Goal: Information Seeking & Learning: Learn about a topic

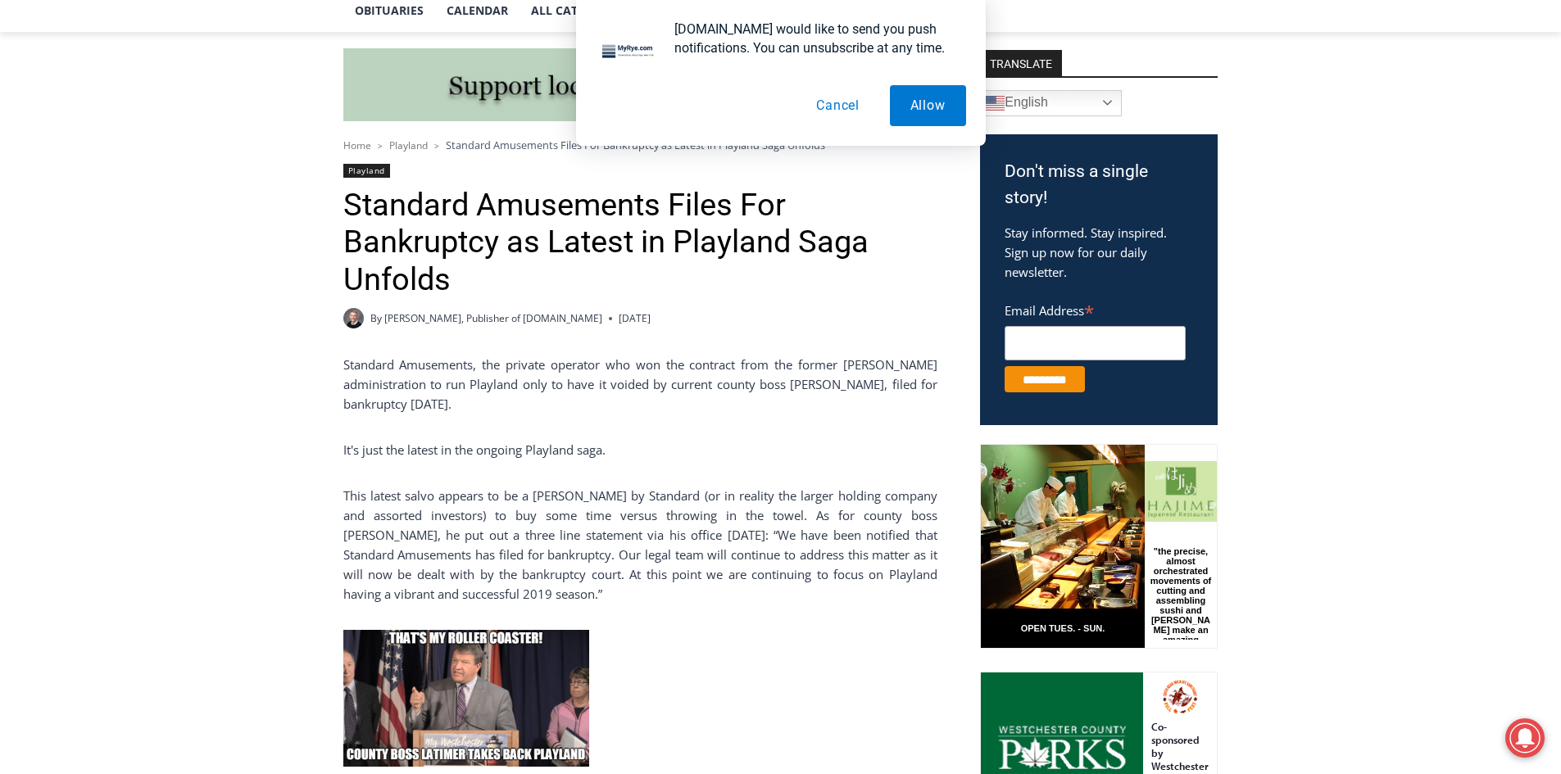
scroll to position [410, 0]
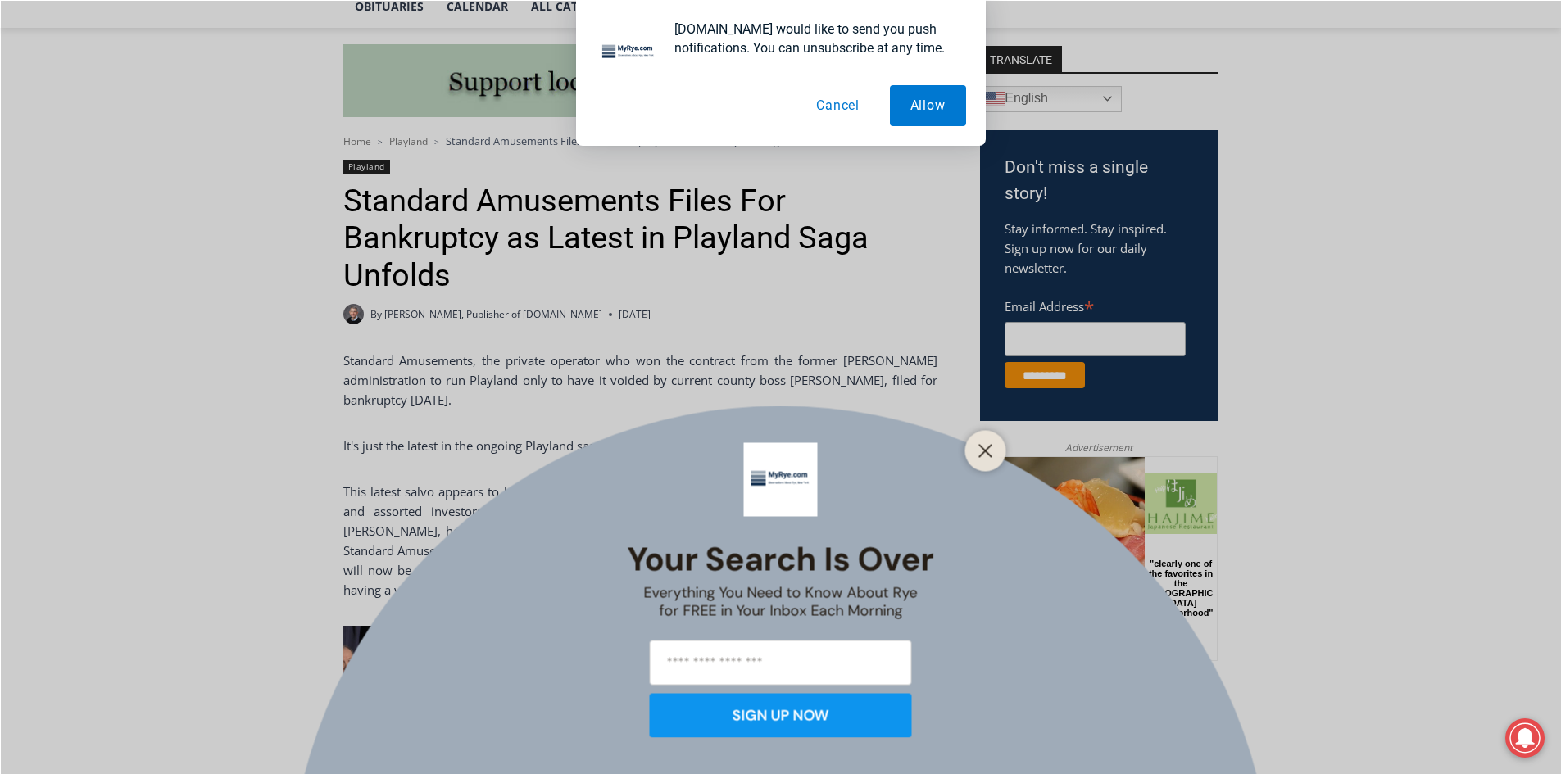
click at [987, 436] on div at bounding box center [985, 450] width 41 height 41
click at [986, 452] on line "Close" at bounding box center [984, 450] width 11 height 11
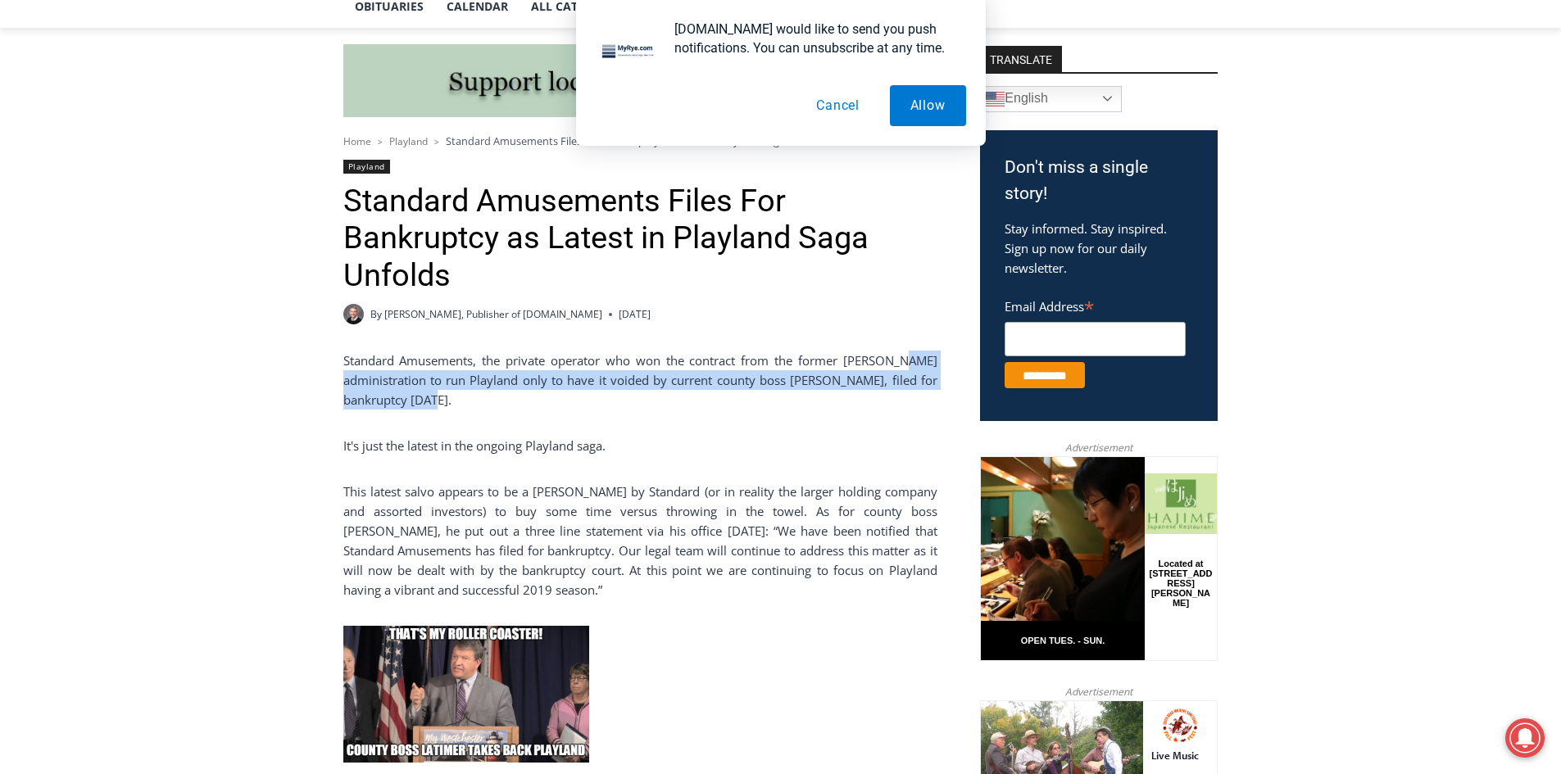
drag, startPoint x: 424, startPoint y: 382, endPoint x: 336, endPoint y: 383, distance: 88.5
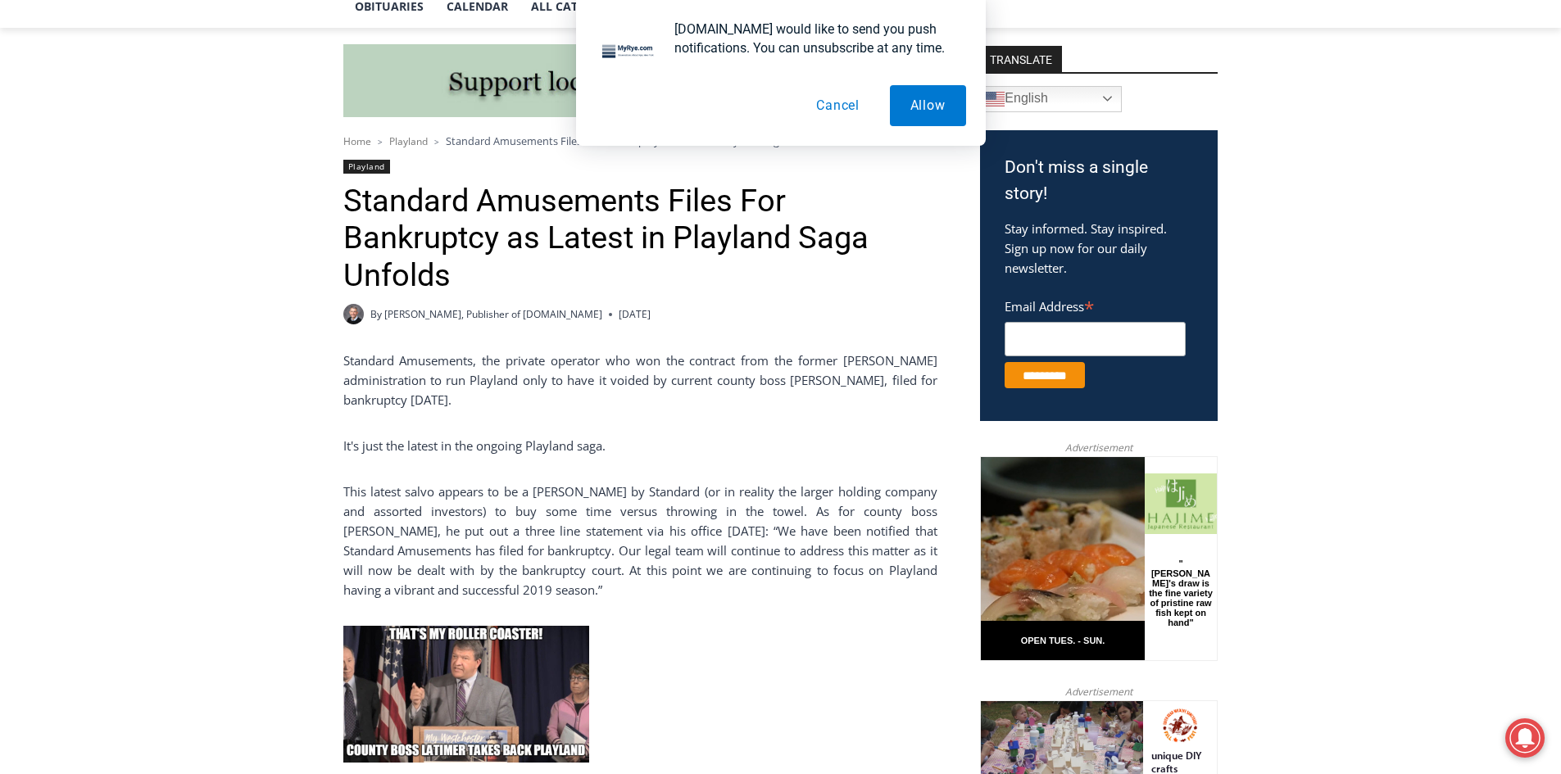
click at [683, 356] on p "Standard Amusements, the private operator who won the contract from the former …" at bounding box center [640, 380] width 594 height 59
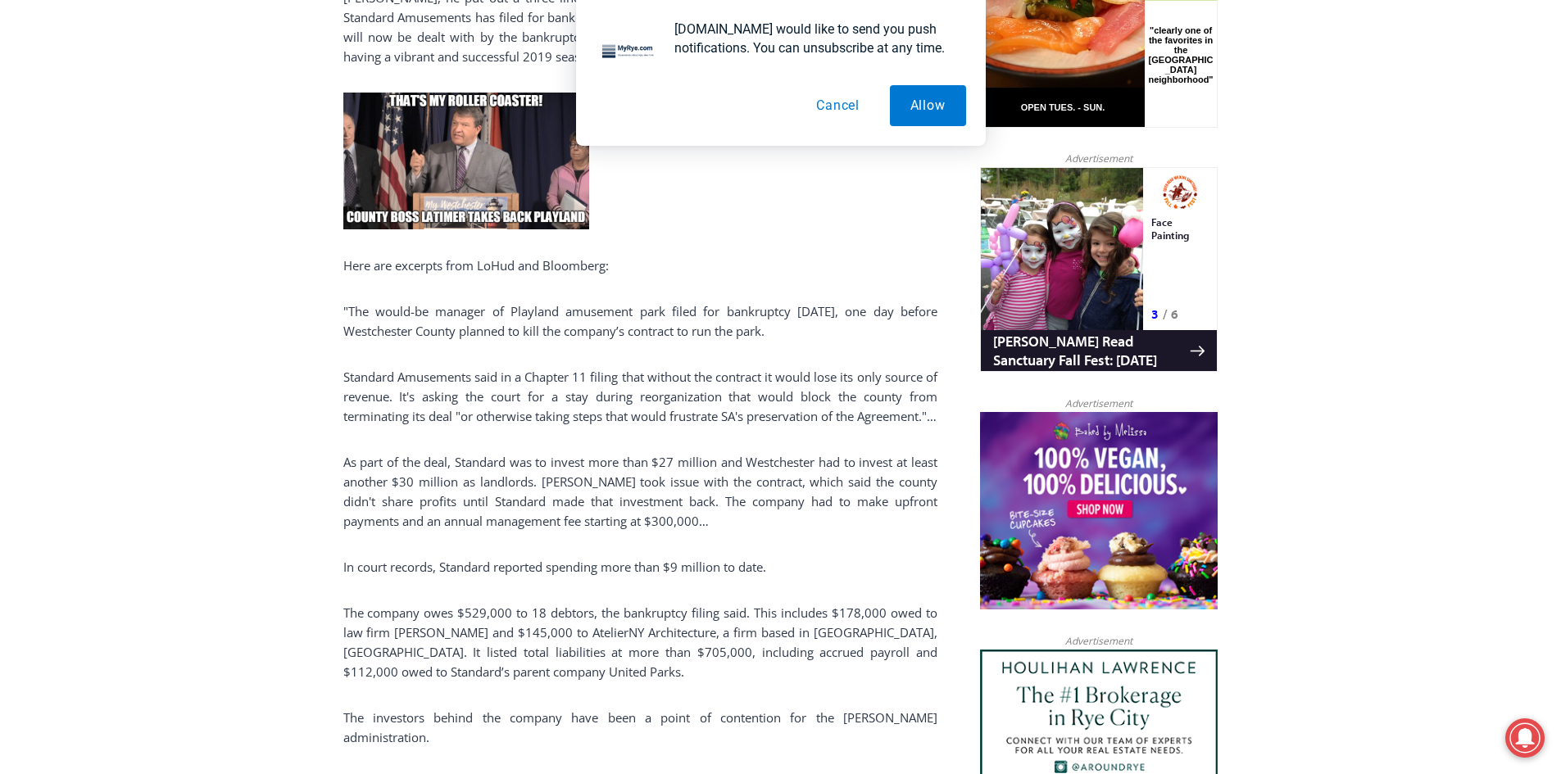
scroll to position [983, 0]
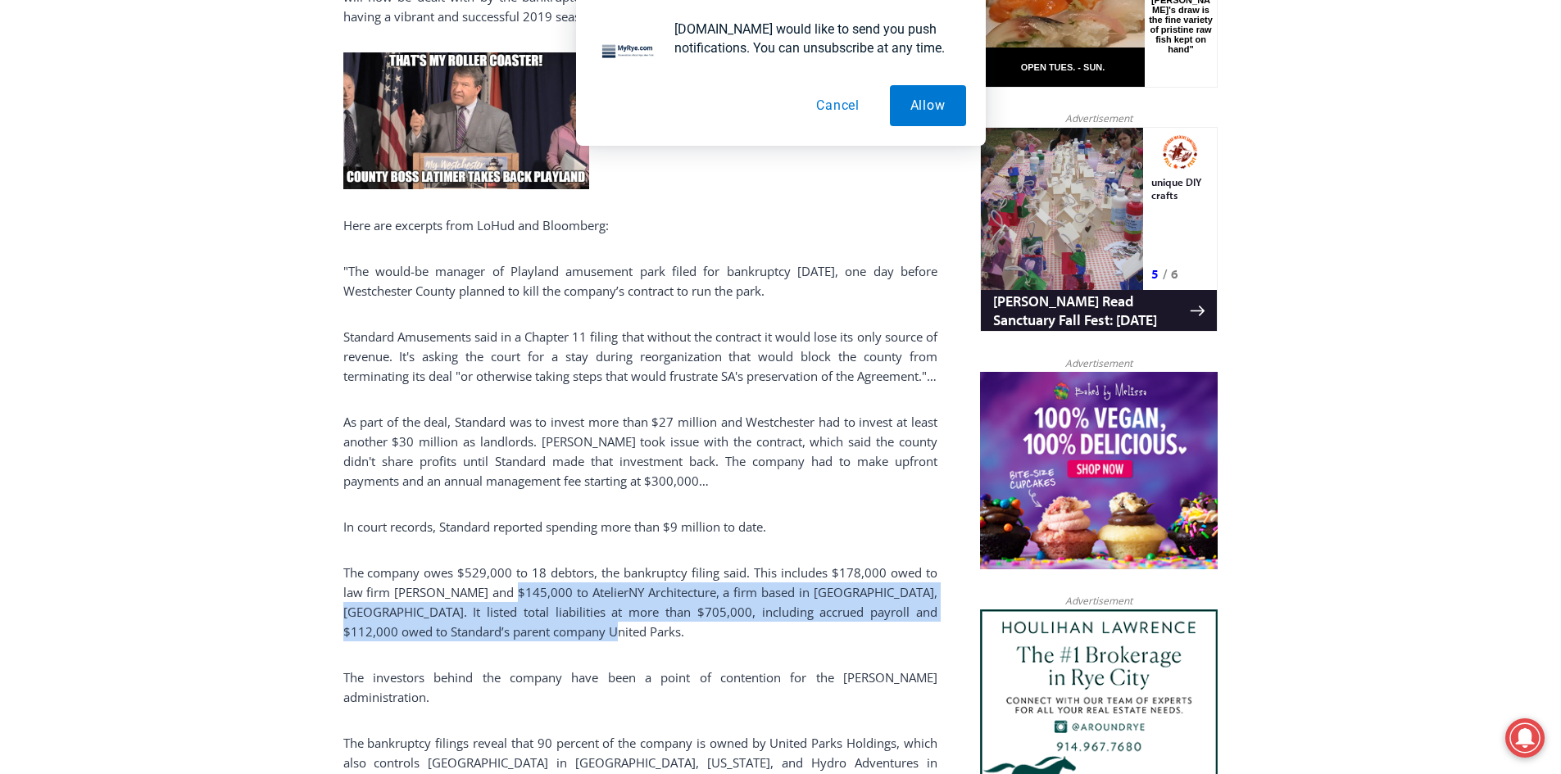
drag, startPoint x: 609, startPoint y: 663, endPoint x: 527, endPoint y: 609, distance: 98.2
click at [527, 609] on p "The company owes $529,000 to 18 debtors, the bankruptcy filing said. This inclu…" at bounding box center [640, 602] width 594 height 79
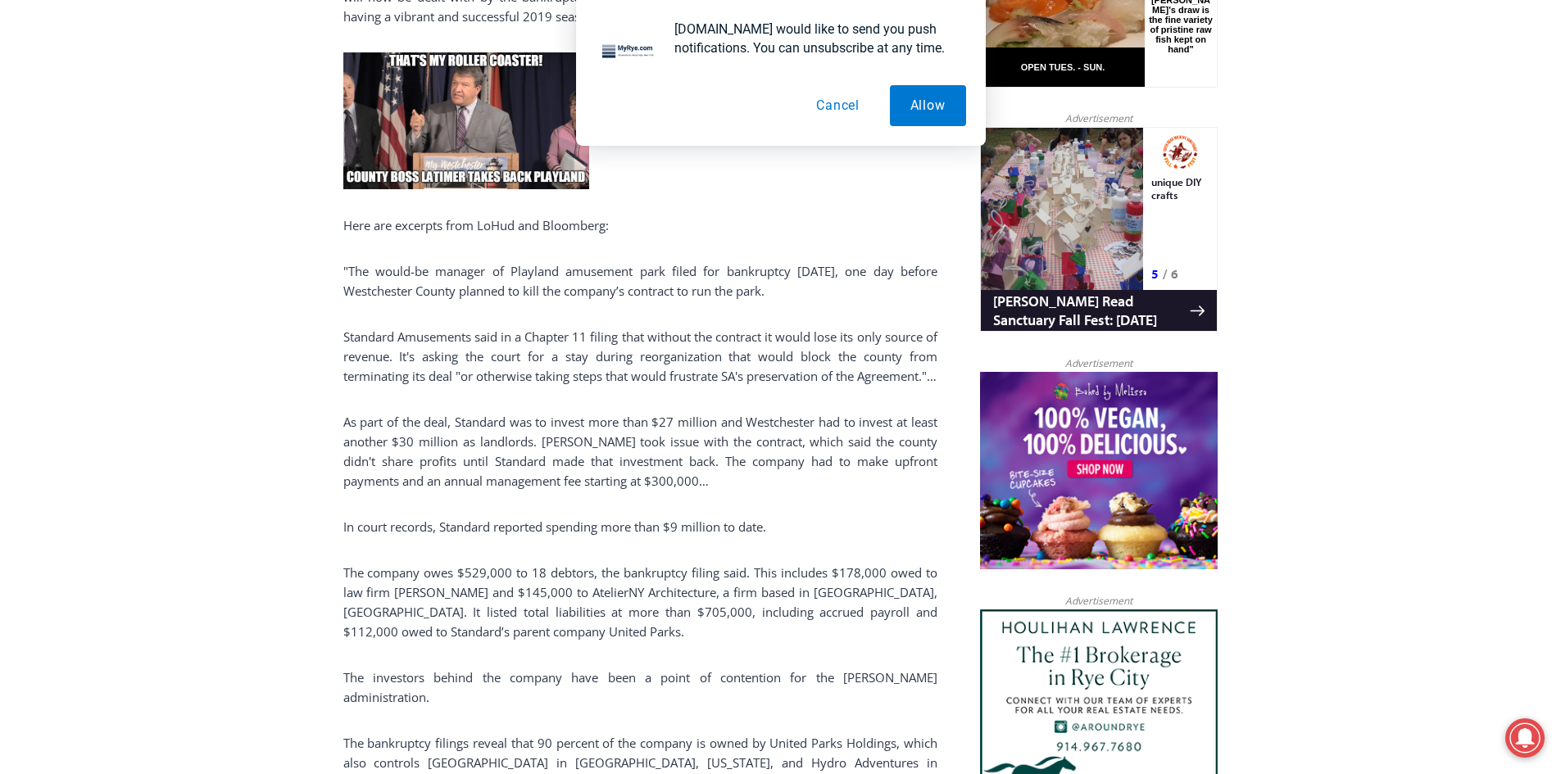
click at [438, 592] on p "The company owes $529,000 to 18 debtors, the bankruptcy filing said. This inclu…" at bounding box center [640, 602] width 594 height 79
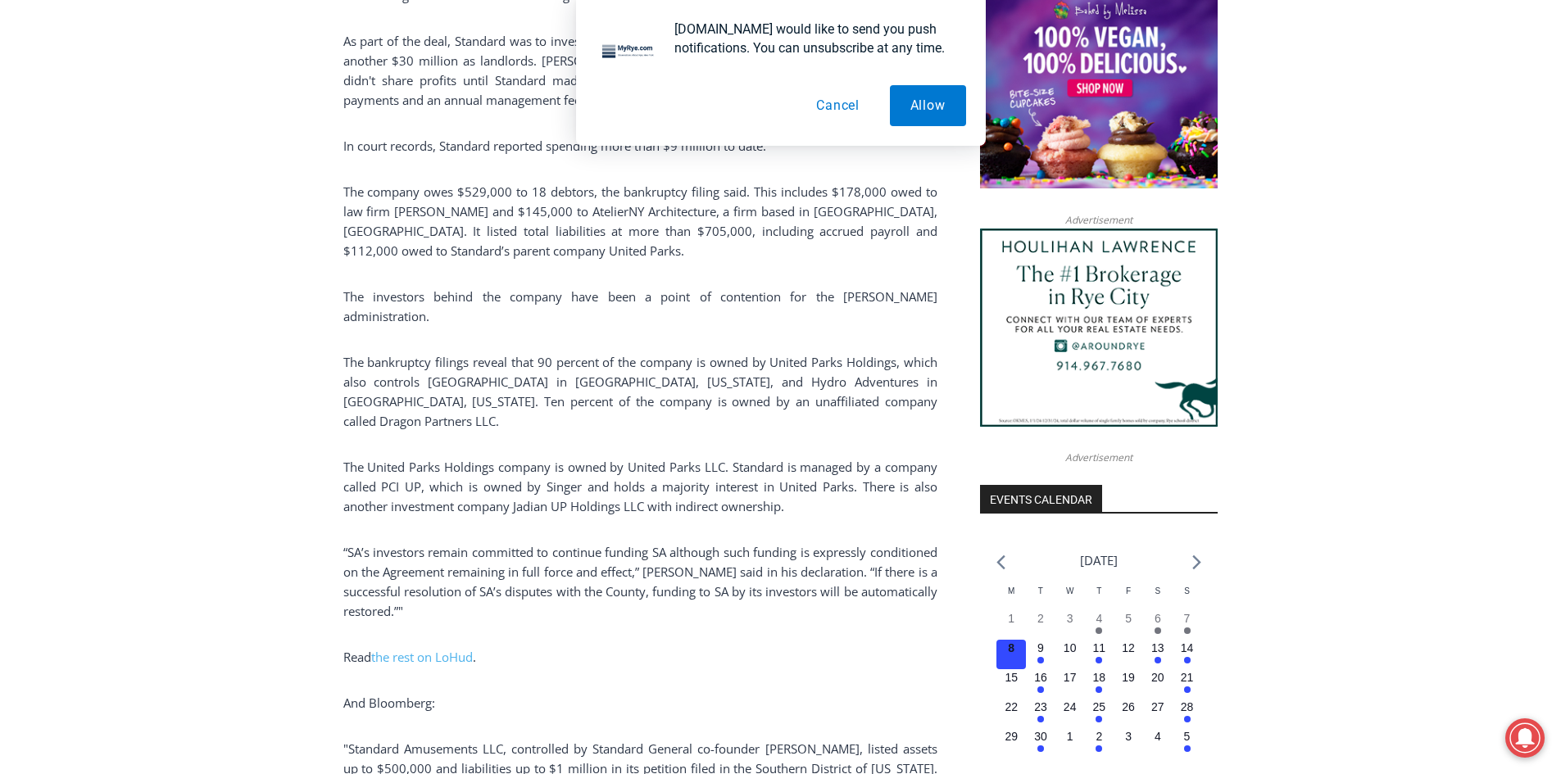
scroll to position [1393, 0]
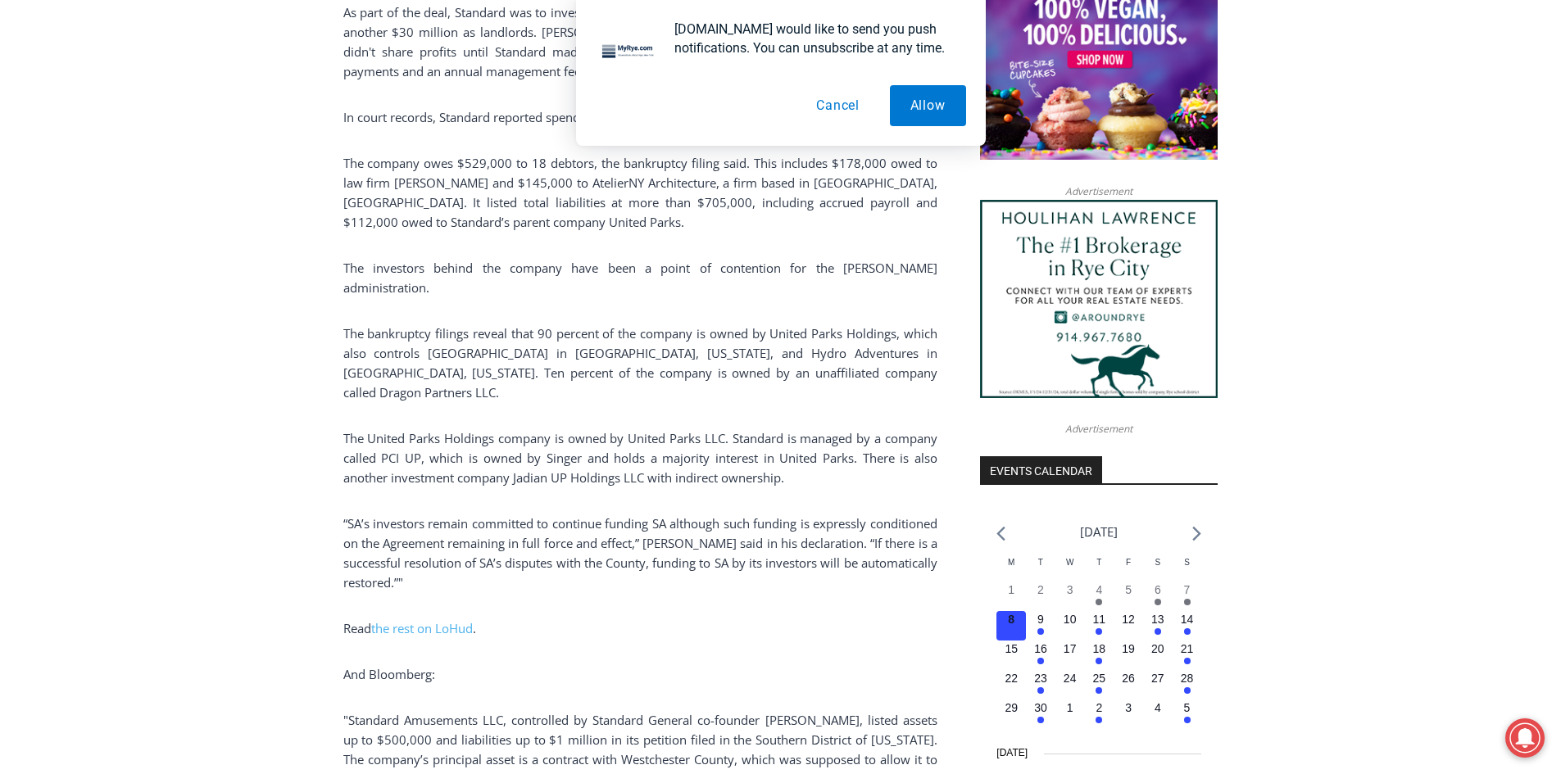
click at [819, 100] on button "Cancel" at bounding box center [838, 105] width 84 height 41
